Goal: Task Accomplishment & Management: Use online tool/utility

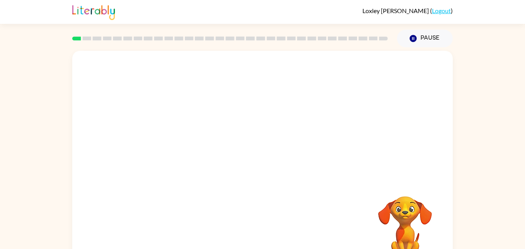
click at [250, 81] on div at bounding box center [262, 115] width 381 height 129
click at [414, 36] on icon "button" at bounding box center [413, 38] width 7 height 7
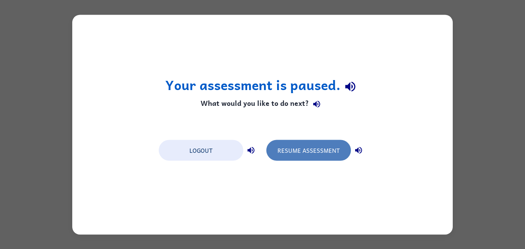
click at [308, 150] on button "Resume Assessment" at bounding box center [308, 150] width 85 height 21
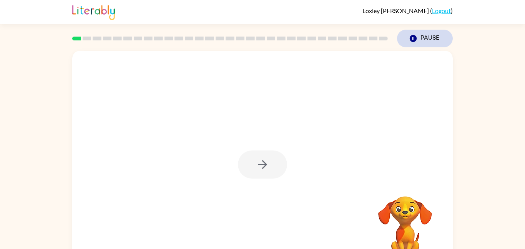
click at [423, 39] on button "Pause Pause" at bounding box center [425, 39] width 56 height 18
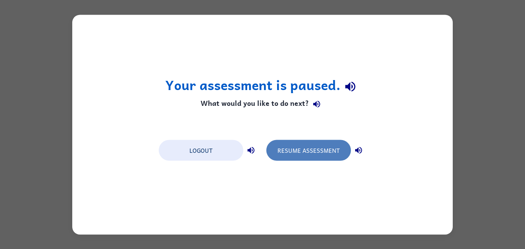
click at [324, 143] on button "Resume Assessment" at bounding box center [308, 150] width 85 height 21
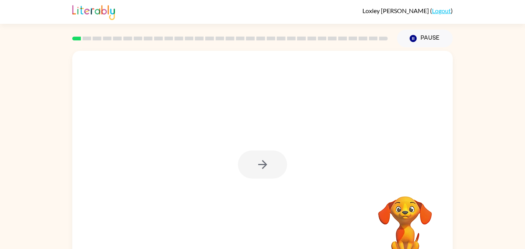
click at [334, 152] on div at bounding box center [262, 160] width 381 height 219
click at [338, 155] on div at bounding box center [262, 160] width 381 height 219
click at [408, 211] on video "Your browser must support playing .mp4 files to use Literably. Please try using…" at bounding box center [405, 222] width 77 height 77
click at [267, 165] on icon "button" at bounding box center [262, 164] width 13 height 13
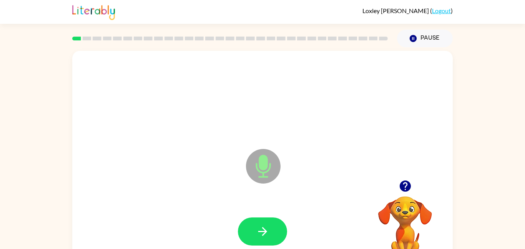
click at [258, 180] on icon at bounding box center [263, 166] width 35 height 35
click at [265, 153] on icon at bounding box center [263, 166] width 35 height 35
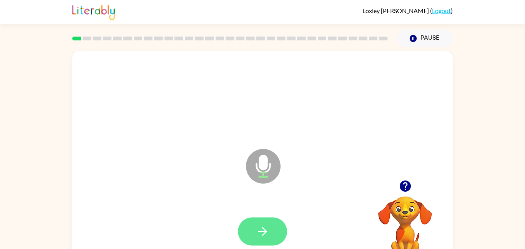
click at [263, 230] on icon "button" at bounding box center [262, 230] width 13 height 13
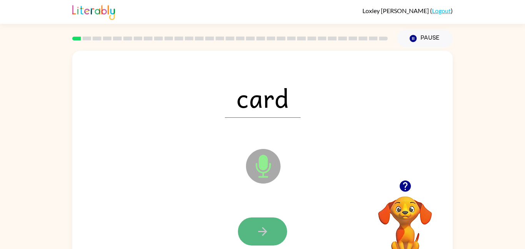
click at [267, 236] on icon "button" at bounding box center [262, 230] width 13 height 13
click at [266, 234] on icon "button" at bounding box center [262, 230] width 13 height 13
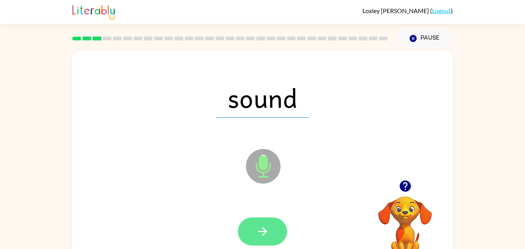
click at [264, 234] on icon "button" at bounding box center [262, 230] width 13 height 13
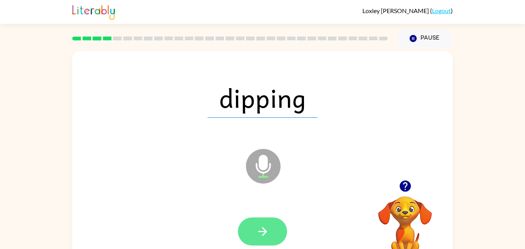
click at [265, 233] on icon "button" at bounding box center [262, 230] width 13 height 13
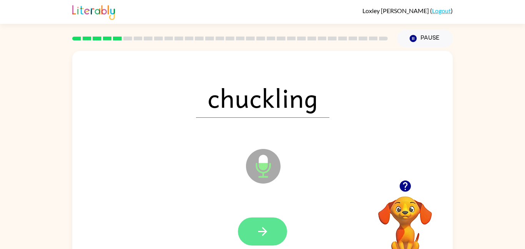
click at [268, 230] on icon "button" at bounding box center [262, 230] width 13 height 13
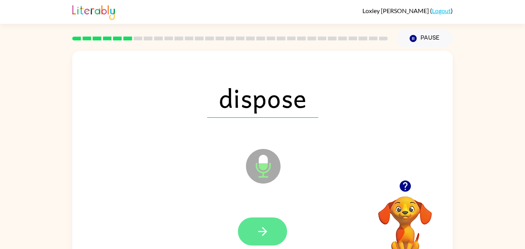
click at [268, 230] on icon "button" at bounding box center [262, 230] width 13 height 13
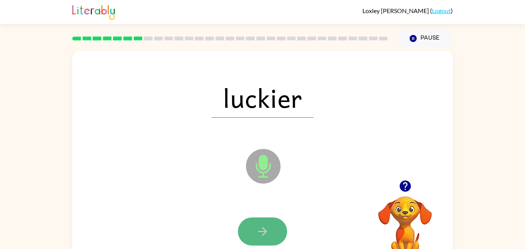
click at [264, 231] on icon "button" at bounding box center [262, 231] width 9 height 9
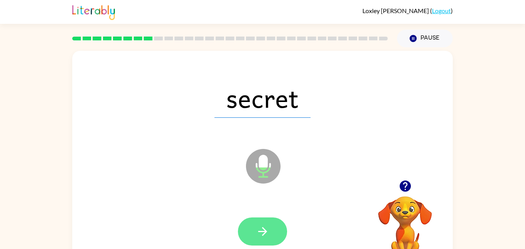
click at [265, 228] on icon "button" at bounding box center [262, 230] width 13 height 13
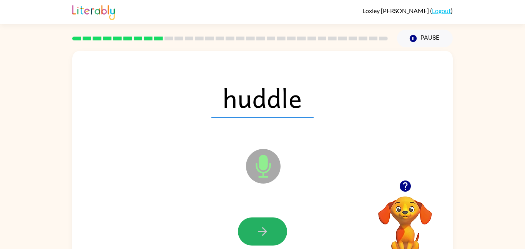
click at [265, 228] on icon "button" at bounding box center [262, 230] width 13 height 13
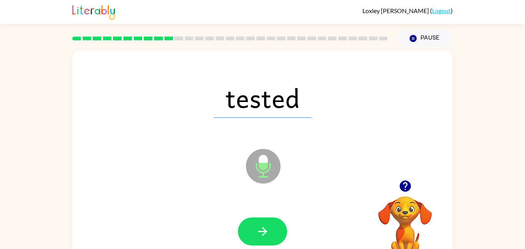
click at [265, 228] on icon "button" at bounding box center [262, 230] width 13 height 13
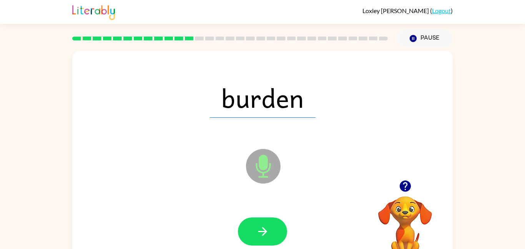
click at [265, 228] on icon "button" at bounding box center [262, 230] width 13 height 13
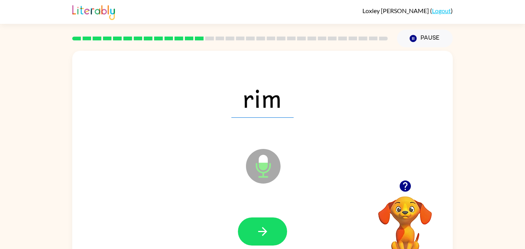
click at [265, 228] on icon "button" at bounding box center [262, 230] width 13 height 13
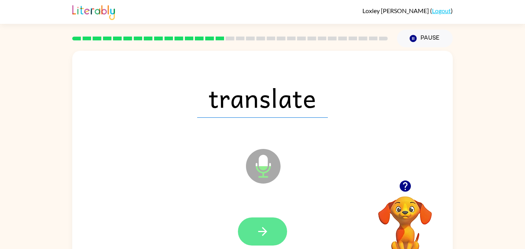
click at [265, 229] on icon "button" at bounding box center [262, 231] width 9 height 9
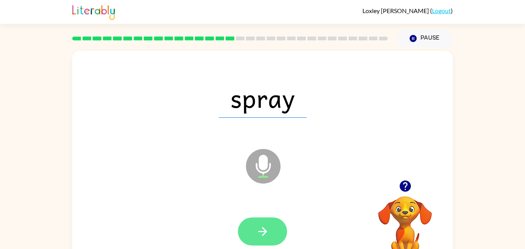
click at [266, 229] on icon "button" at bounding box center [262, 230] width 13 height 13
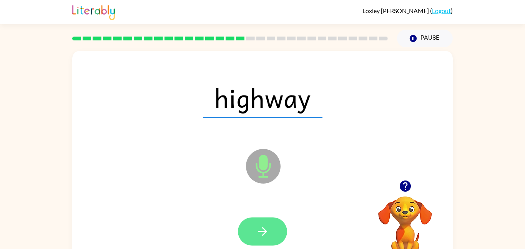
click at [266, 228] on icon "button" at bounding box center [262, 230] width 13 height 13
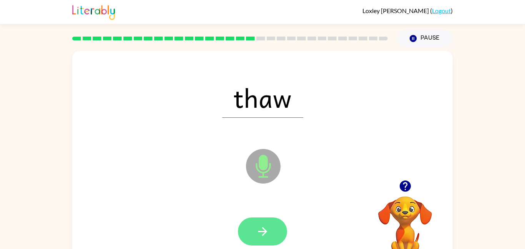
click at [266, 230] on icon "button" at bounding box center [262, 231] width 9 height 9
click at [265, 230] on icon "button" at bounding box center [262, 231] width 9 height 9
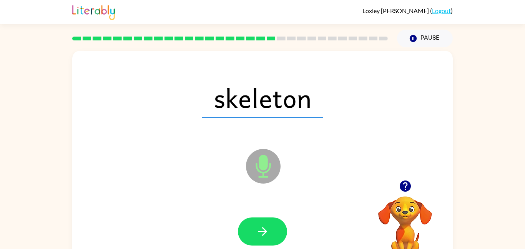
click at [265, 230] on icon "button" at bounding box center [262, 231] width 9 height 9
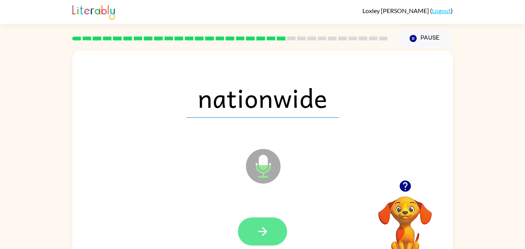
click at [263, 231] on icon "button" at bounding box center [262, 231] width 9 height 9
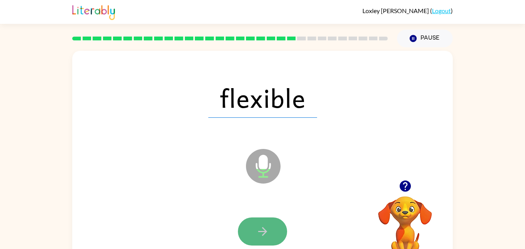
click at [263, 229] on icon "button" at bounding box center [262, 230] width 13 height 13
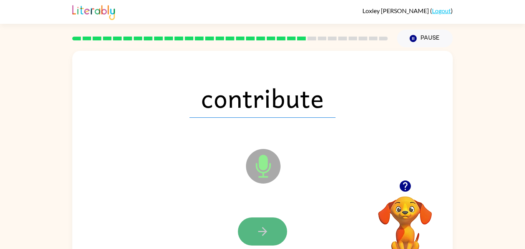
click at [263, 230] on icon "button" at bounding box center [262, 230] width 13 height 13
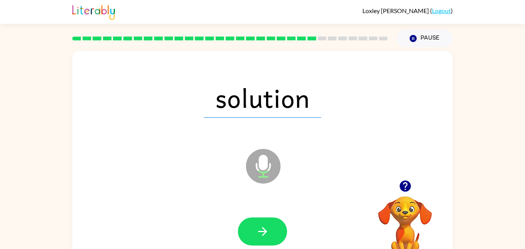
click at [265, 230] on icon "button" at bounding box center [262, 231] width 9 height 9
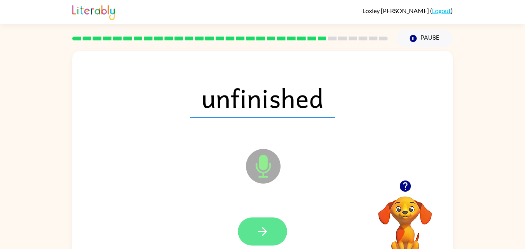
click at [264, 236] on icon "button" at bounding box center [262, 230] width 13 height 13
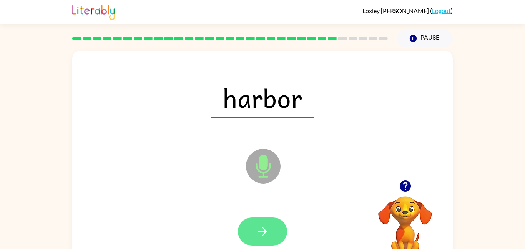
click at [261, 230] on icon "button" at bounding box center [262, 230] width 13 height 13
click at [261, 229] on icon "button" at bounding box center [262, 230] width 13 height 13
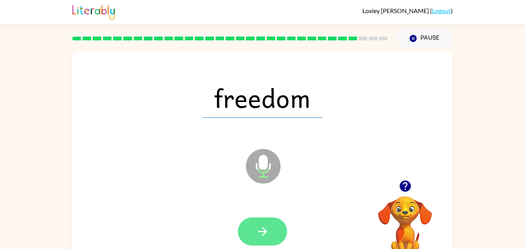
click at [262, 226] on icon "button" at bounding box center [262, 230] width 13 height 13
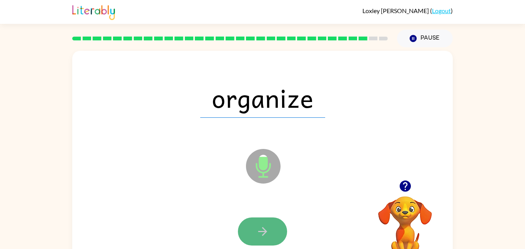
click at [261, 230] on icon "button" at bounding box center [262, 230] width 13 height 13
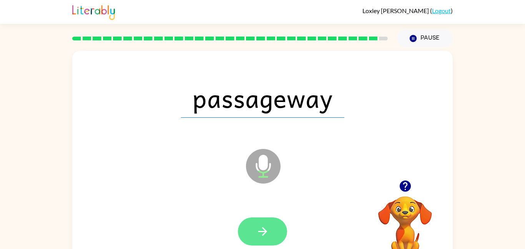
click at [259, 231] on icon "button" at bounding box center [262, 231] width 9 height 9
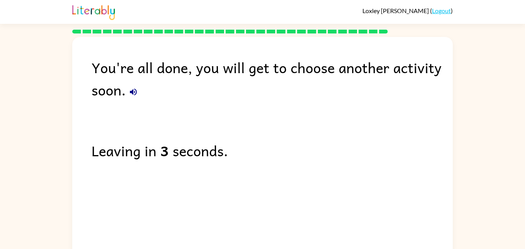
click at [134, 93] on icon "button" at bounding box center [133, 91] width 7 height 7
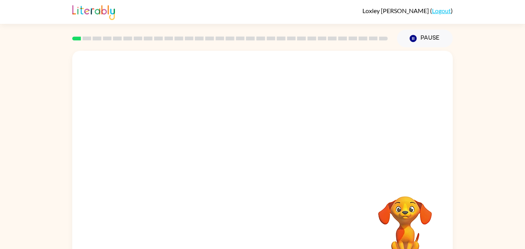
click at [274, 73] on video "Your browser must support playing .mp4 files to use Literably. Please try using…" at bounding box center [262, 115] width 381 height 129
click at [271, 152] on video "Your browser must support playing .mp4 files to use Literably. Please try using…" at bounding box center [262, 115] width 381 height 129
click at [268, 148] on video "Your browser must support playing .mp4 files to use Literably. Please try using…" at bounding box center [262, 115] width 381 height 129
click at [264, 141] on video "Your browser must support playing .mp4 files to use Literably. Please try using…" at bounding box center [262, 115] width 381 height 129
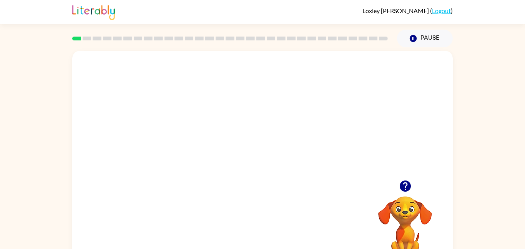
click at [264, 141] on video "Your browser must support playing .mp4 files to use Literably. Please try using…" at bounding box center [262, 115] width 381 height 129
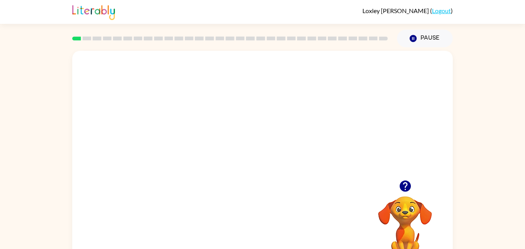
click at [264, 141] on video "Your browser must support playing .mp4 files to use Literably. Please try using…" at bounding box center [262, 115] width 381 height 129
click at [261, 170] on div at bounding box center [262, 164] width 49 height 28
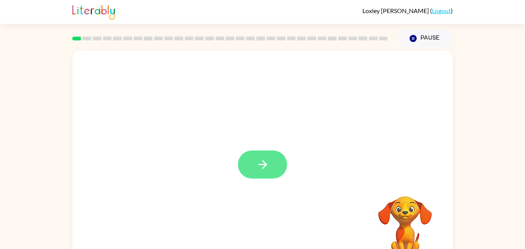
click at [264, 167] on icon "button" at bounding box center [262, 164] width 9 height 9
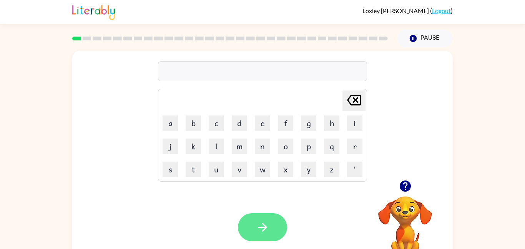
click at [264, 221] on icon "button" at bounding box center [262, 226] width 13 height 13
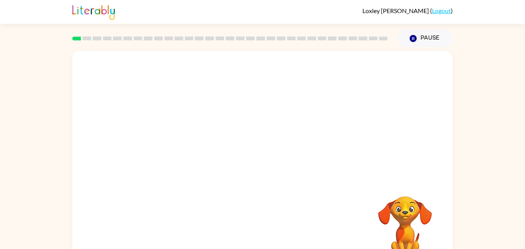
click at [269, 219] on div "Your browser must support playing .mp4 files to use Literably. Please try using…" at bounding box center [262, 160] width 381 height 219
click at [271, 222] on div "Your browser must support playing .mp4 files to use Literably. Please try using…" at bounding box center [262, 160] width 381 height 219
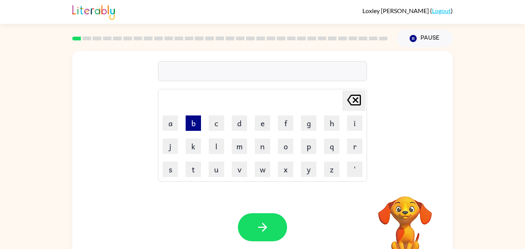
click at [196, 125] on button "b" at bounding box center [193, 122] width 15 height 15
type button "b"
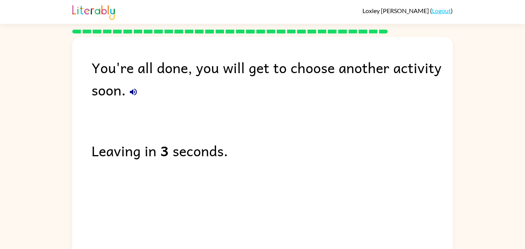
click at [134, 92] on icon "button" at bounding box center [133, 91] width 7 height 7
drag, startPoint x: 159, startPoint y: 149, endPoint x: 178, endPoint y: 153, distance: 19.7
click at [178, 153] on div "Leaving in 1 second." at bounding box center [271, 150] width 361 height 22
